Goal: Transaction & Acquisition: Book appointment/travel/reservation

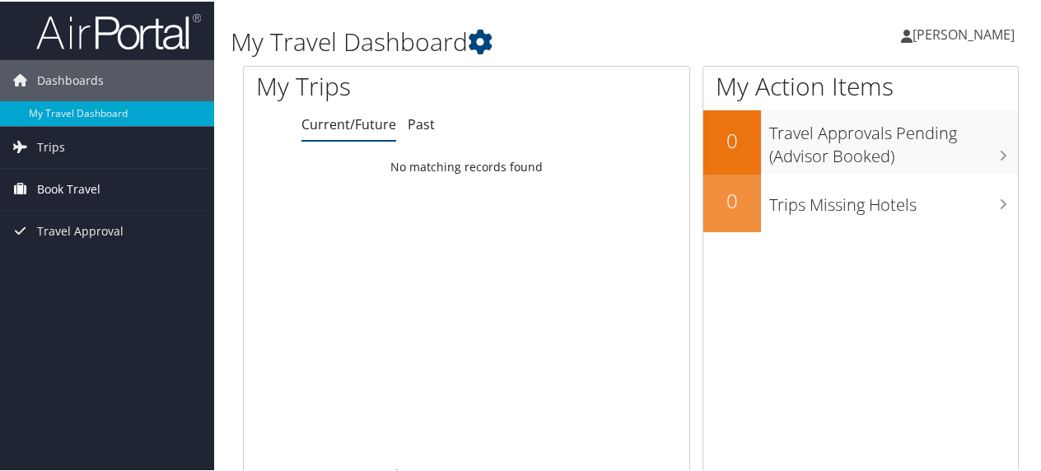
click at [91, 182] on span "Book Travel" at bounding box center [68, 187] width 63 height 41
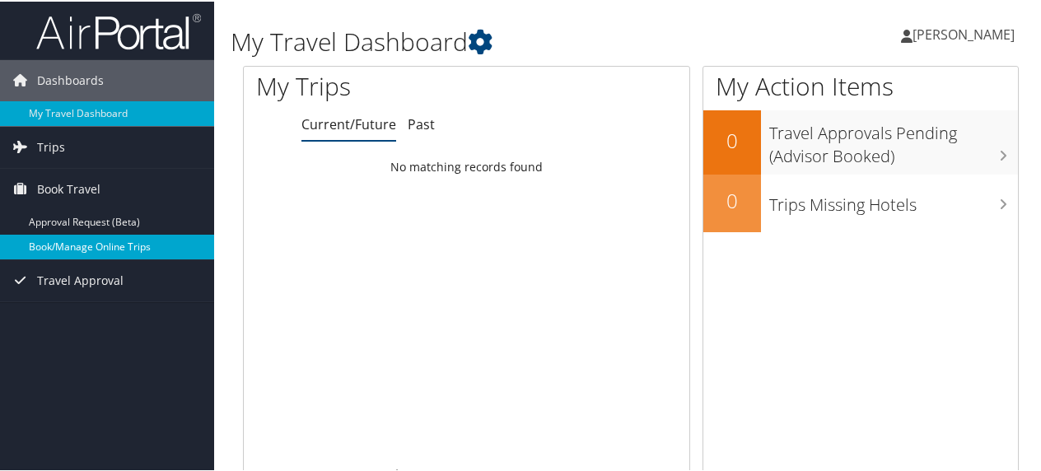
click at [101, 241] on link "Book/Manage Online Trips" at bounding box center [107, 245] width 214 height 25
